Goal: Check status: Check status

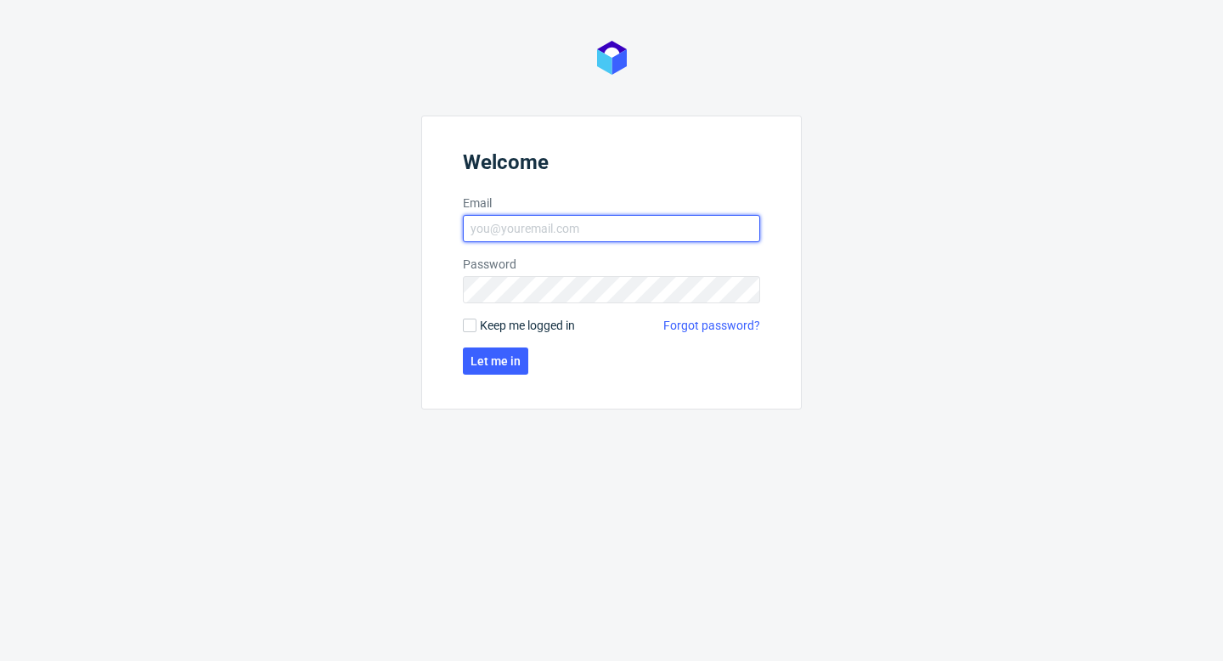
click at [600, 226] on input "Email" at bounding box center [611, 228] width 297 height 27
type input "[EMAIL_ADDRESS][PERSON_NAME][DOMAIN_NAME]"
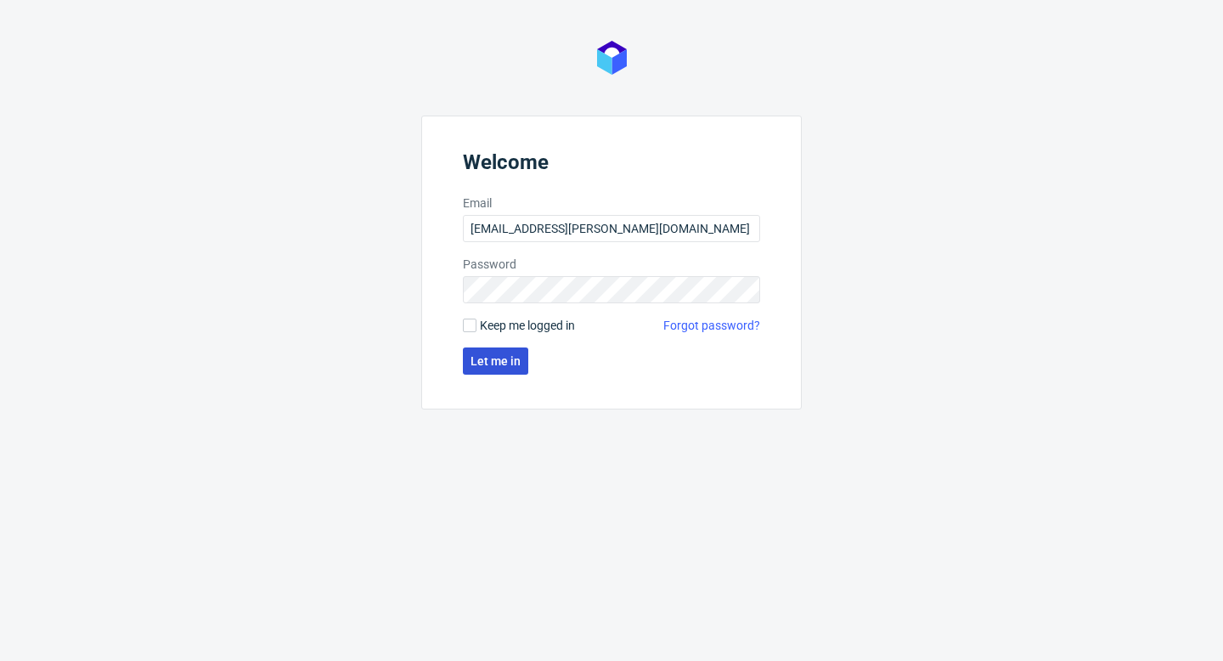
click at [500, 349] on button "Let me in" at bounding box center [495, 360] width 65 height 27
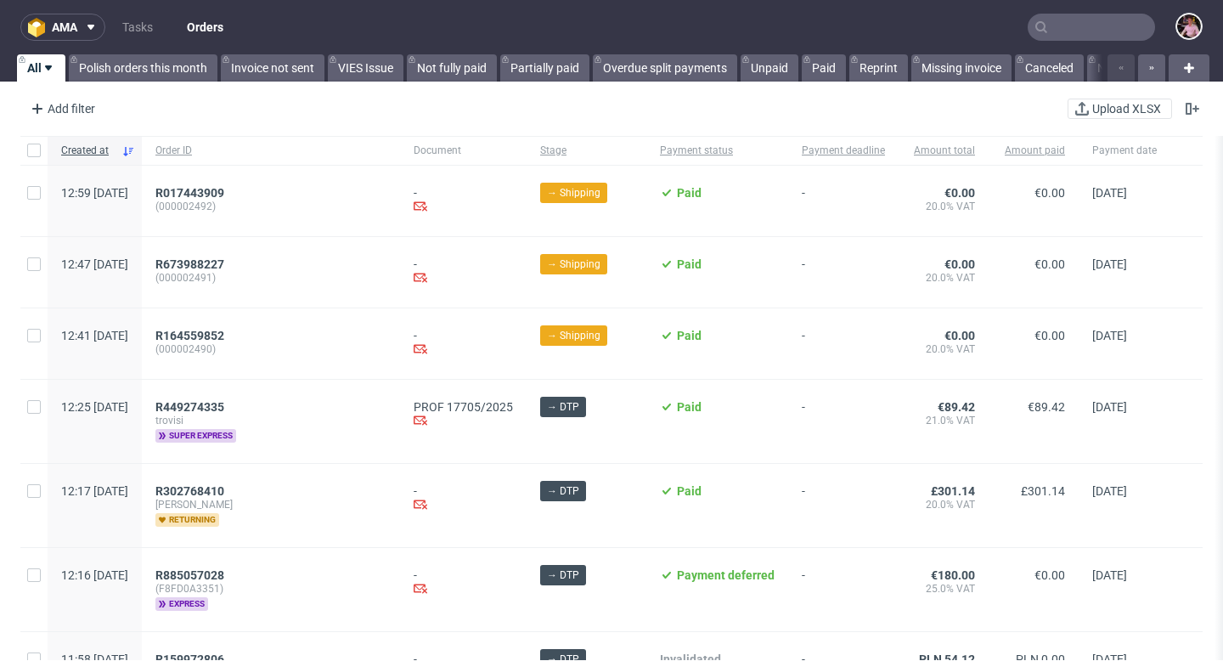
click at [1078, 27] on input "text" at bounding box center [1090, 27] width 127 height 27
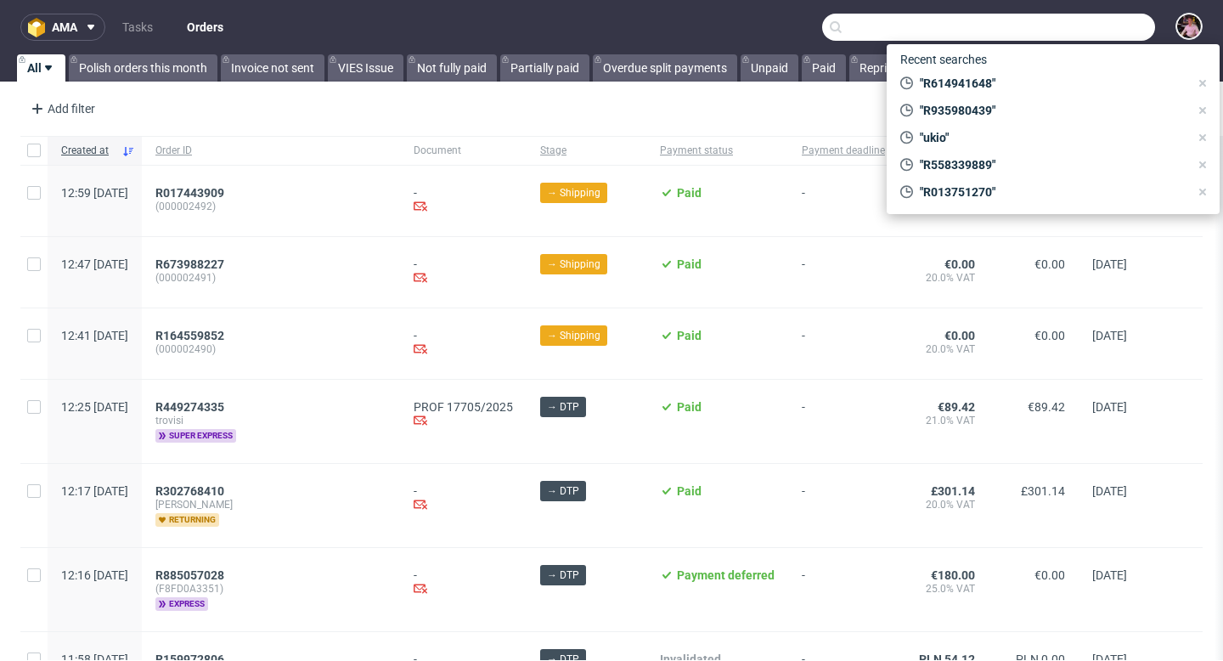
paste input "R558339889"
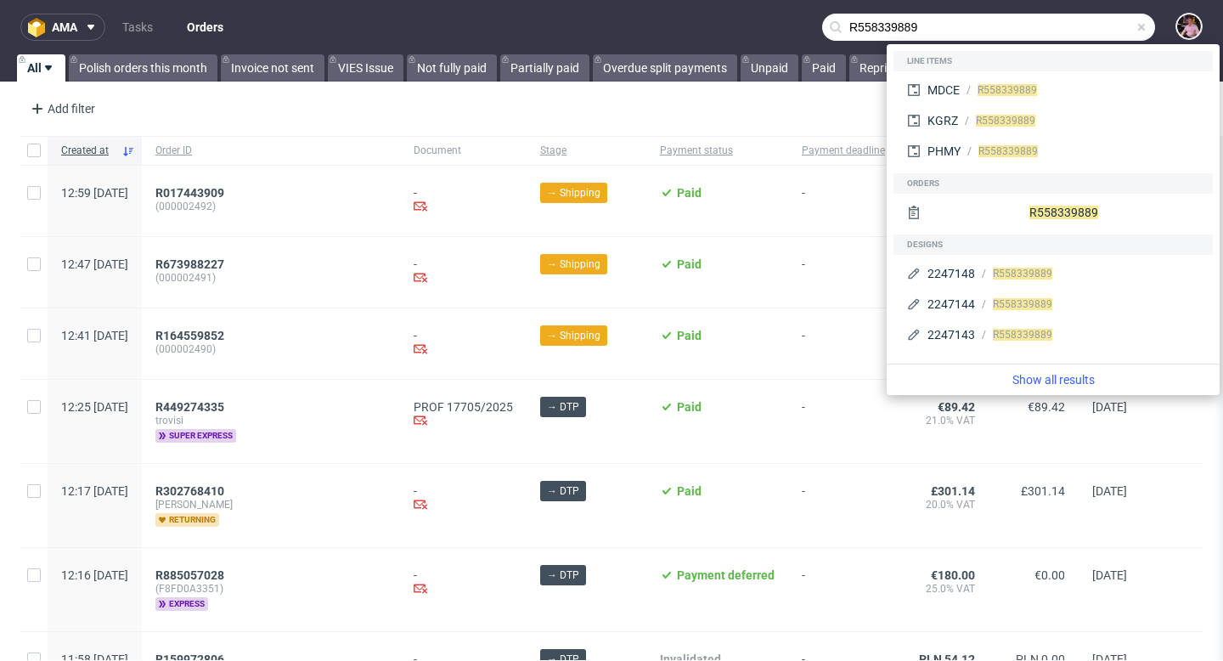
type input "R558339889"
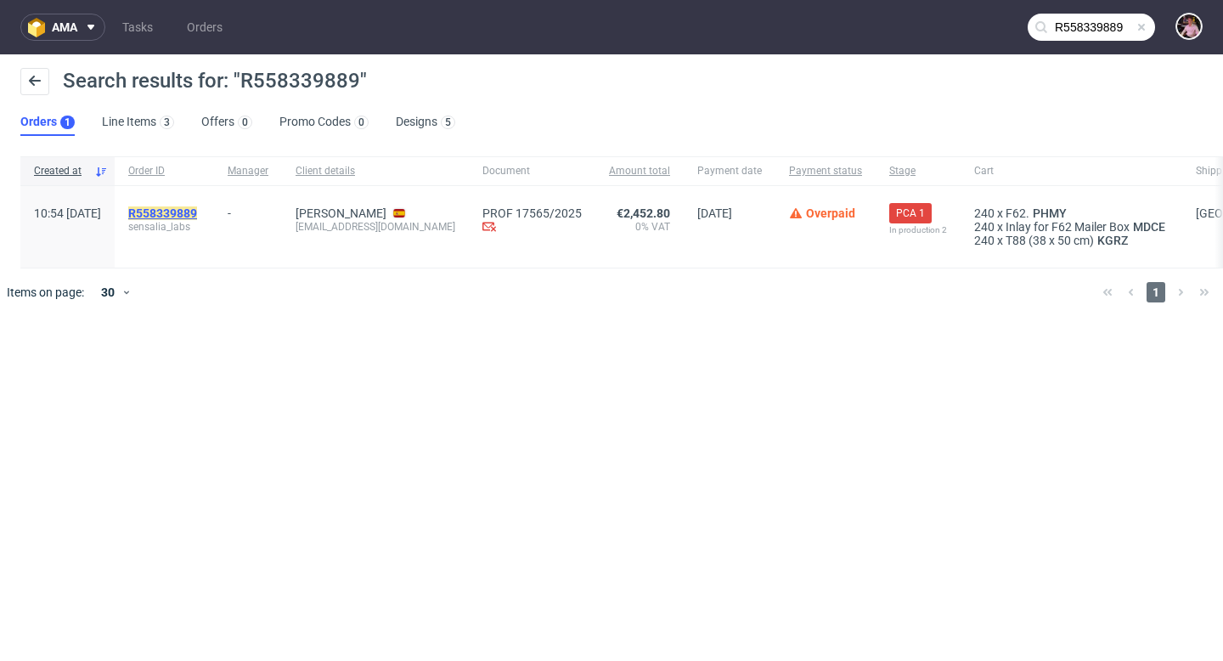
click at [197, 215] on mark "R558339889" at bounding box center [162, 213] width 69 height 14
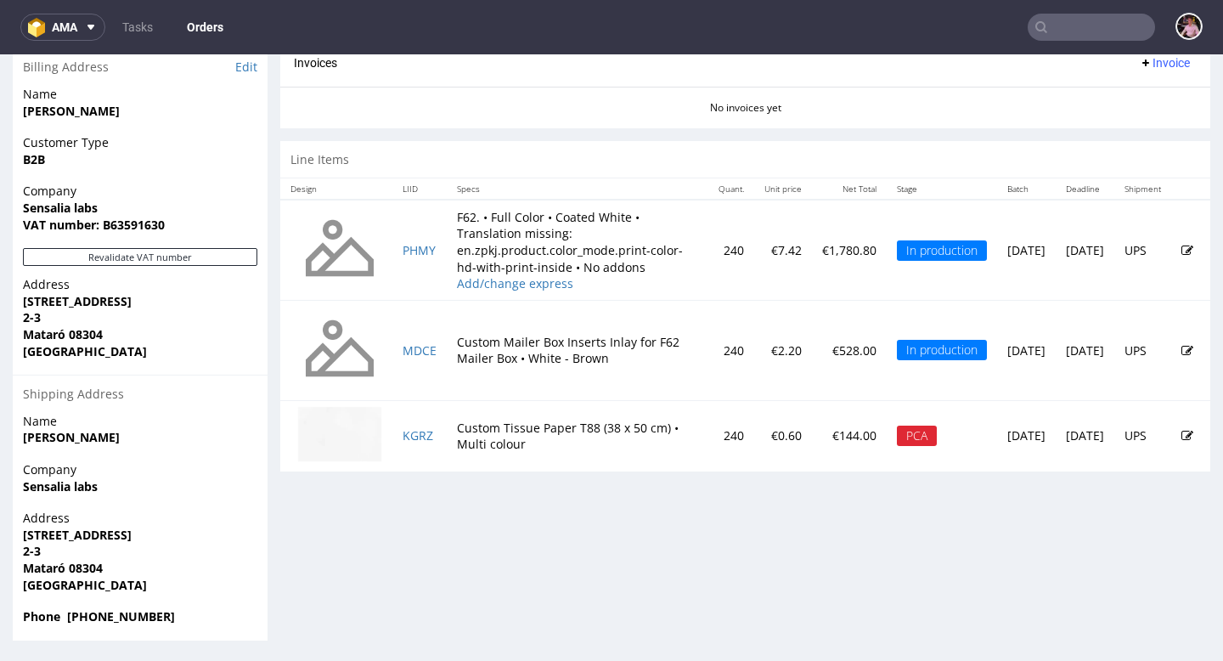
scroll to position [4, 0]
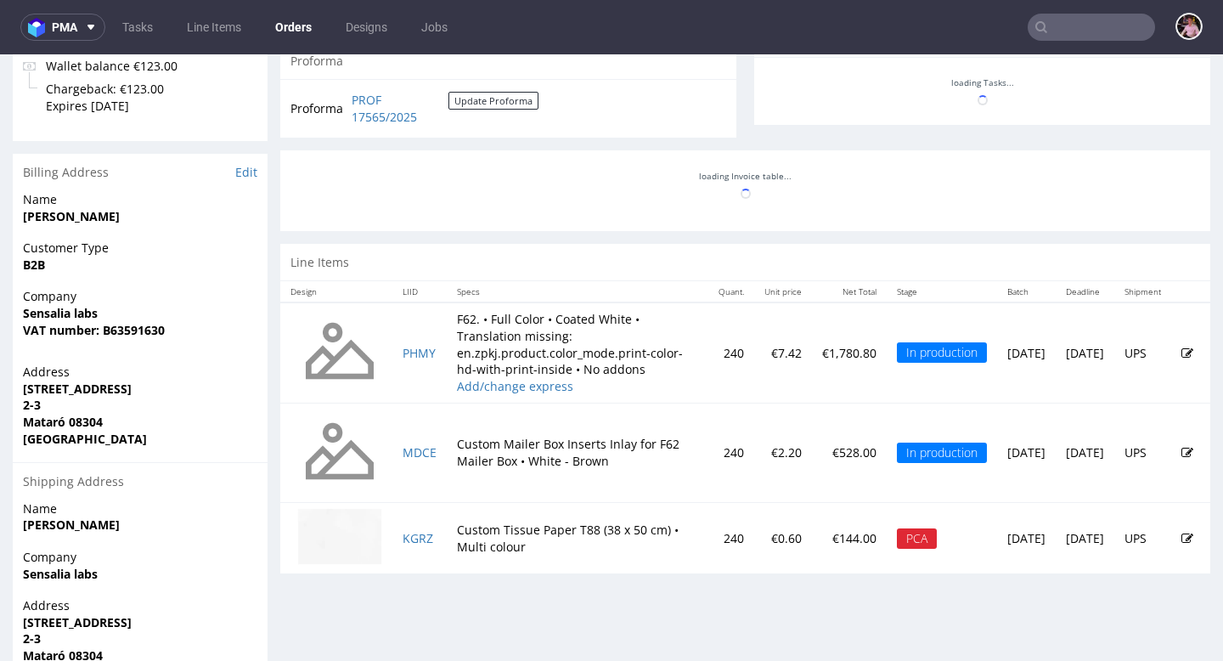
scroll to position [773, 0]
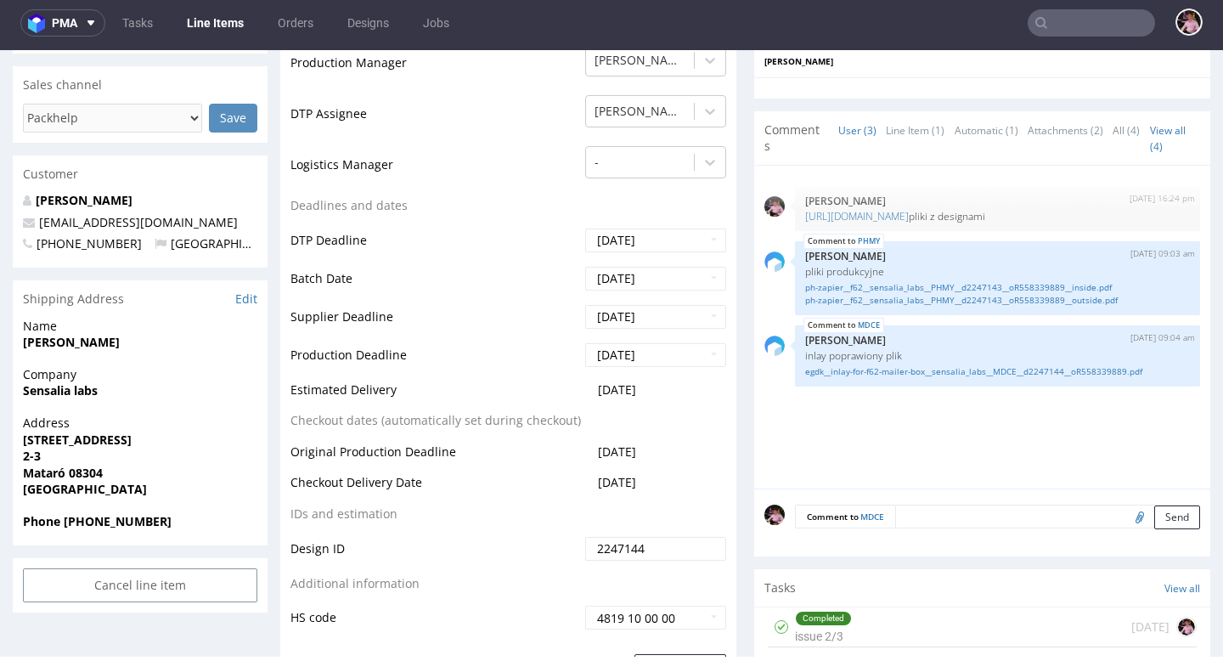
scroll to position [535, 0]
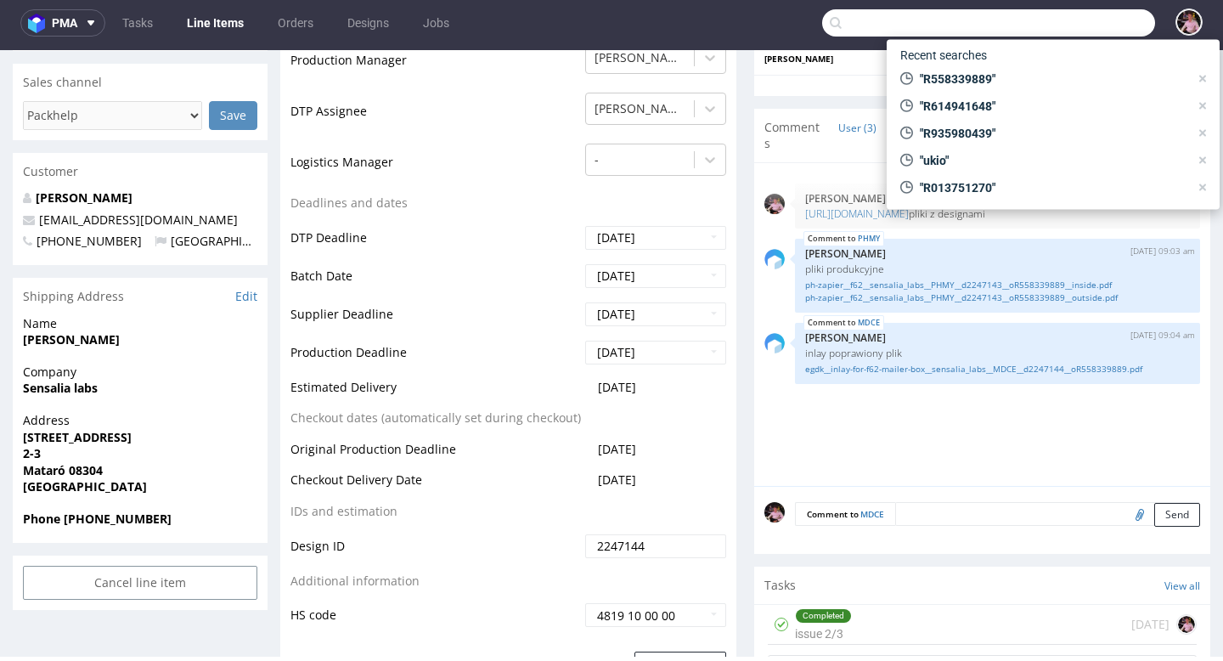
click at [1082, 24] on input "text" at bounding box center [988, 22] width 333 height 27
paste input "PROF29387/2024"
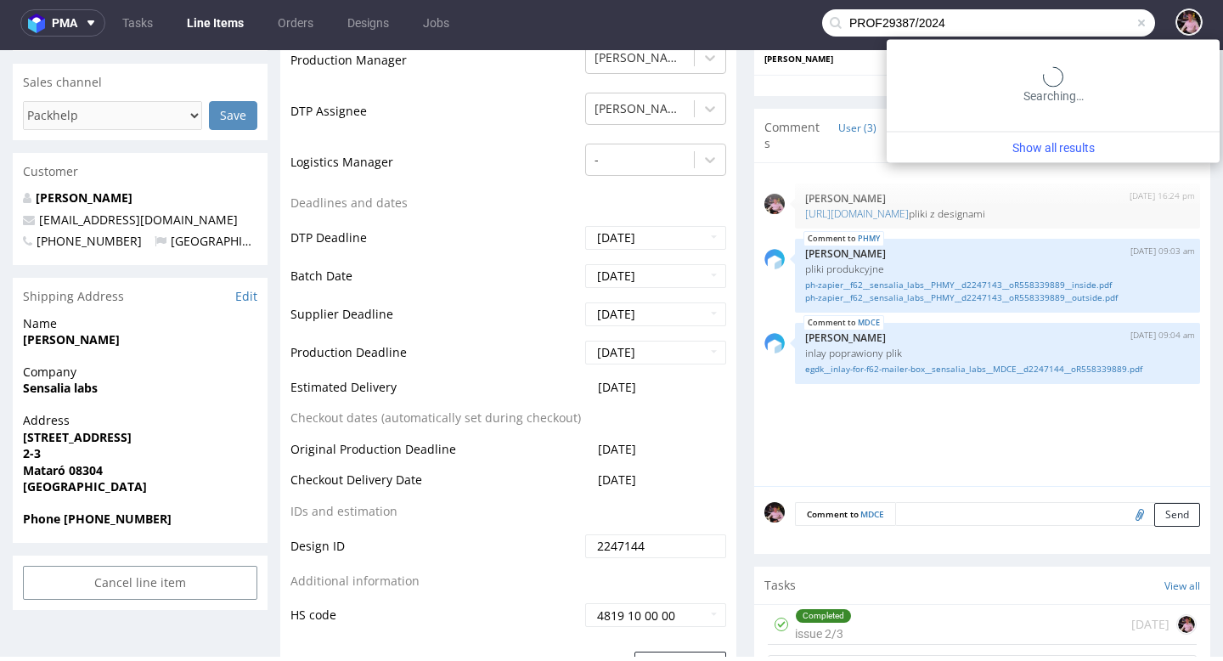
type input "PROF29387/2024"
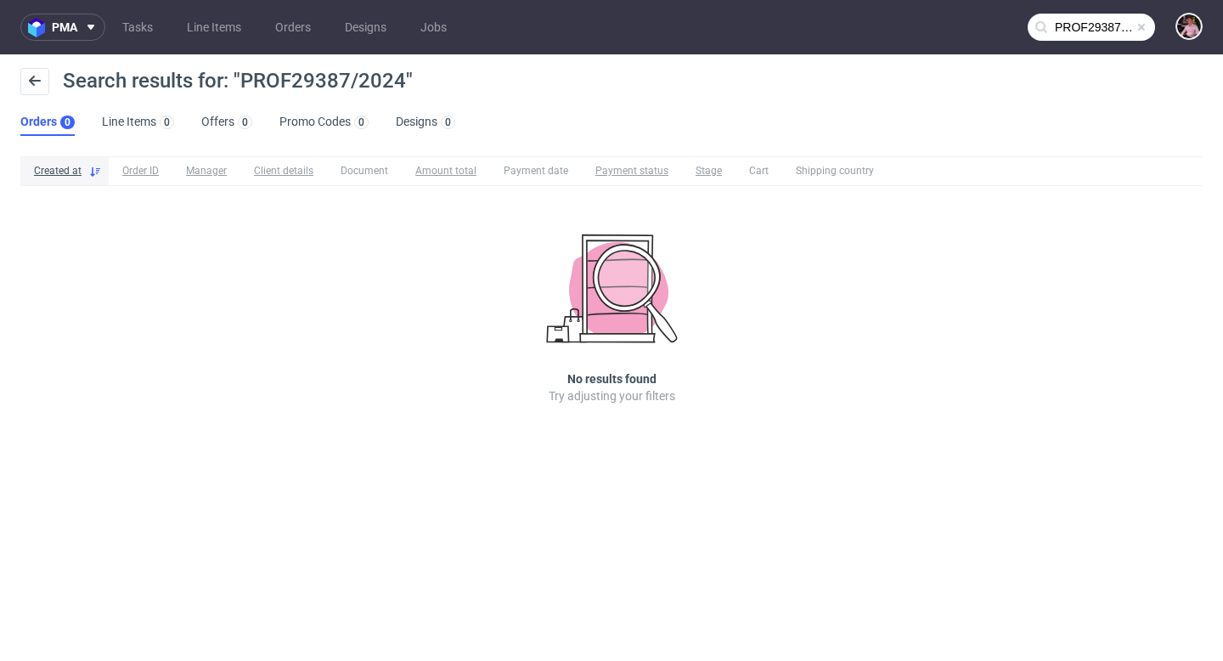
click at [1145, 25] on span at bounding box center [1141, 27] width 14 height 14
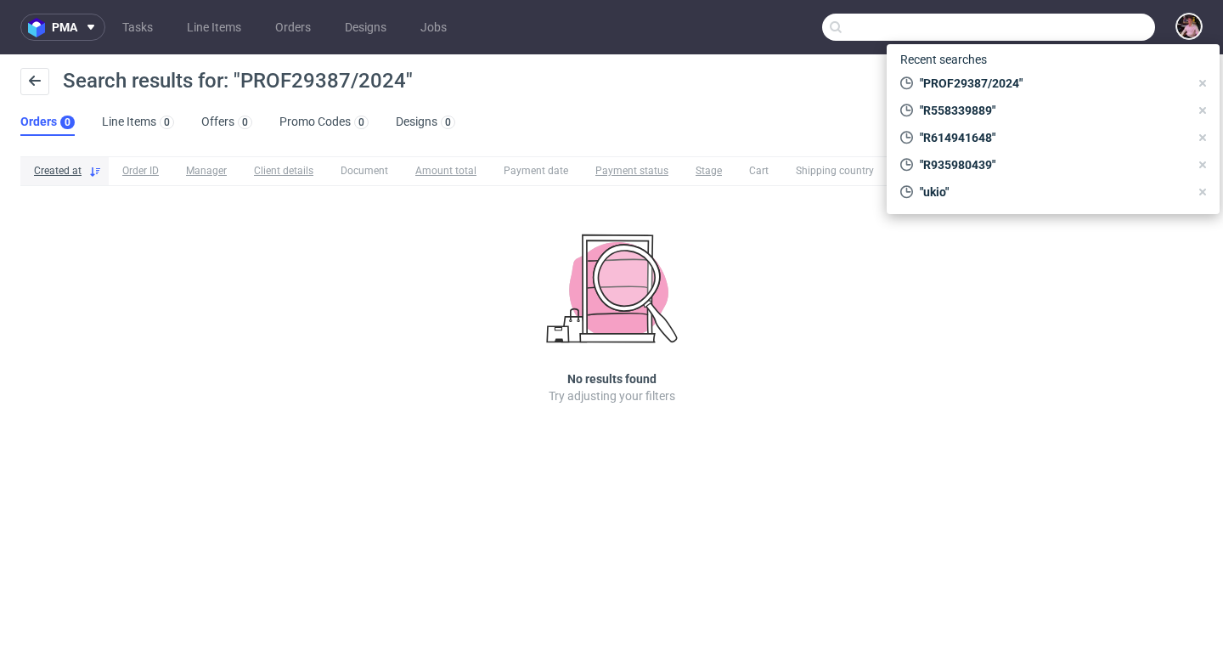
click at [1090, 31] on input "text" at bounding box center [988, 27] width 333 height 27
paste input "1000036793"
type input "1000036793"
